Goal: Information Seeking & Learning: Learn about a topic

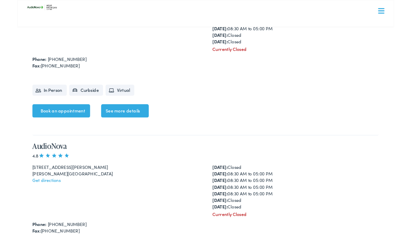
scroll to position [4821, 0]
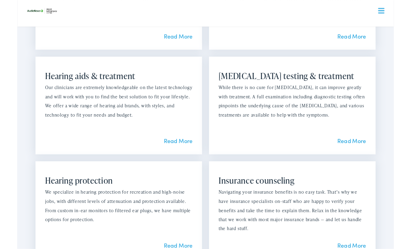
scroll to position [641, 0]
click at [181, 151] on link "Read More" at bounding box center [175, 153] width 31 height 9
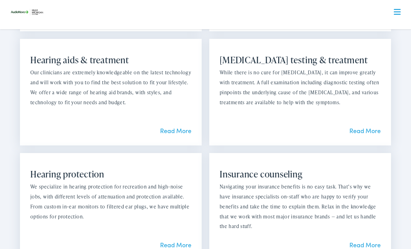
click at [372, 129] on link "Read More" at bounding box center [365, 130] width 31 height 9
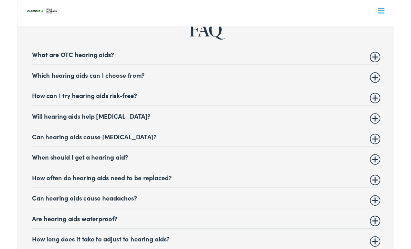
scroll to position [2735, 0]
click at [394, 78] on summary "Which hearing aids can I choose from?" at bounding box center [205, 82] width 379 height 8
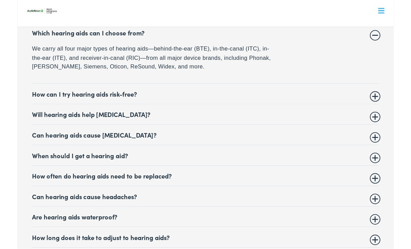
scroll to position [2781, 0]
click at [391, 121] on summary "Will hearing aids help tinnitus?" at bounding box center [205, 125] width 379 height 8
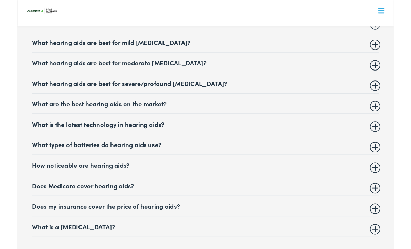
scroll to position [3073, 0]
click at [391, 109] on summary "What are the best hearing aids on the market?" at bounding box center [205, 113] width 379 height 8
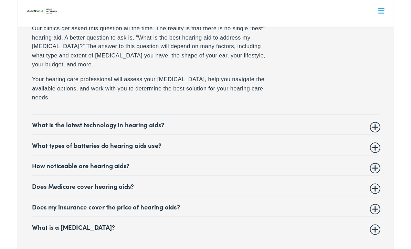
scroll to position [3073, 0]
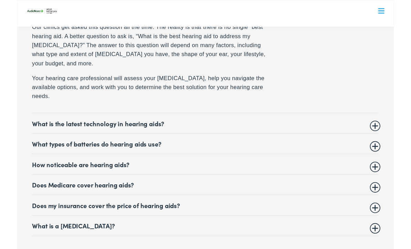
click at [391, 198] on summary "Does Medicare cover hearing aids?" at bounding box center [205, 202] width 379 height 8
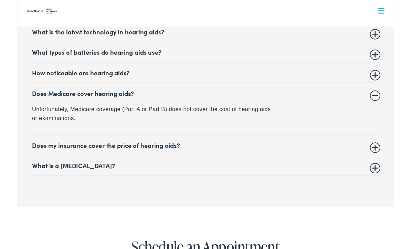
click at [394, 154] on summary "Does my insurance cover the price of hearing aids?" at bounding box center [205, 158] width 379 height 8
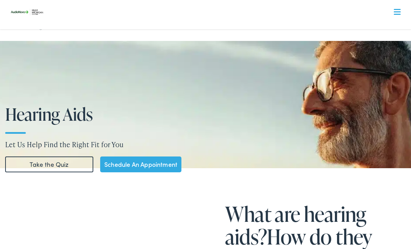
scroll to position [0, 0]
